Goal: Navigation & Orientation: Find specific page/section

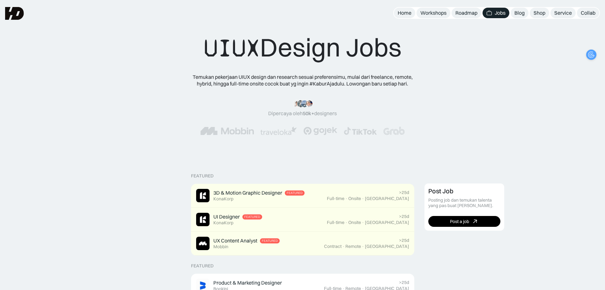
click at [346, 47] on div "UIUX Design Jobs" at bounding box center [303, 48] width 198 height 32
click at [14, 10] on img at bounding box center [14, 13] width 19 height 13
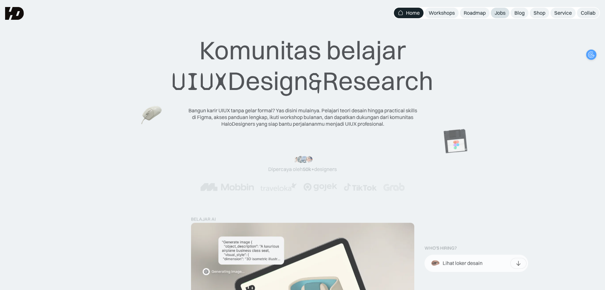
click at [499, 15] on div "Jobs" at bounding box center [499, 13] width 11 height 7
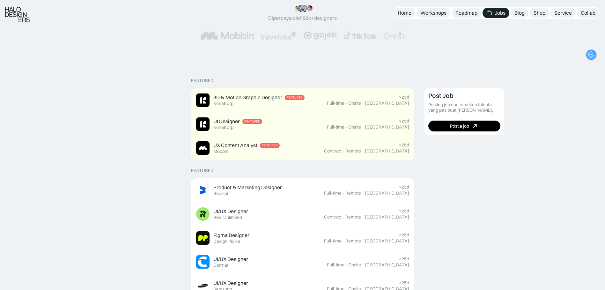
scroll to position [159, 0]
